Goal: Navigation & Orientation: Find specific page/section

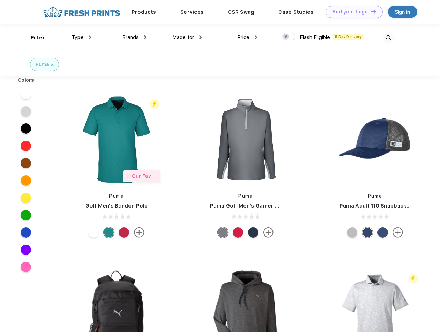
click at [352, 12] on link "Add your Logo Design Tool" at bounding box center [354, 12] width 57 height 12
click at [0, 0] on div "Design Tool" at bounding box center [0, 0] width 0 height 0
click at [371, 11] on link "Add your Logo Design Tool" at bounding box center [354, 12] width 57 height 12
click at [33, 38] on div "Filter" at bounding box center [38, 38] width 14 height 8
click at [82, 37] on span "Type" at bounding box center [78, 37] width 12 height 6
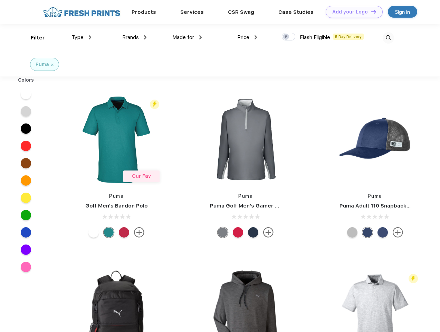
click at [134, 37] on span "Brands" at bounding box center [130, 37] width 17 height 6
click at [187, 37] on span "Made for" at bounding box center [184, 37] width 22 height 6
click at [248, 37] on span "Price" at bounding box center [244, 37] width 12 height 6
click at [289, 37] on div at bounding box center [288, 37] width 13 height 8
click at [287, 37] on input "checkbox" at bounding box center [284, 34] width 4 height 4
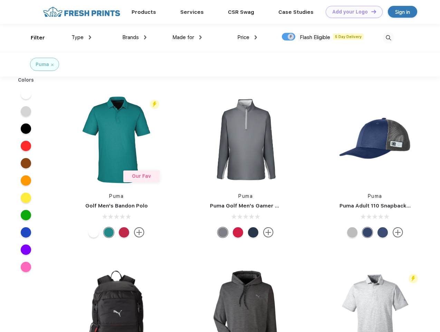
click at [389, 38] on img at bounding box center [388, 37] width 11 height 11
